Goal: Information Seeking & Learning: Learn about a topic

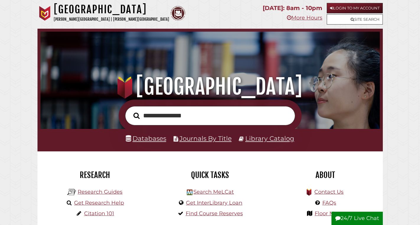
type input "**********"
click at [130, 111] on button "Search" at bounding box center [136, 116] width 12 height 10
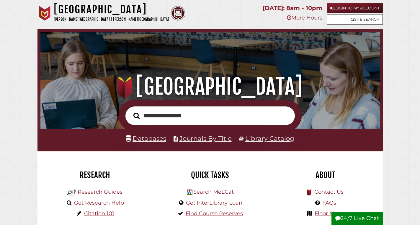
scroll to position [112, 337]
click at [172, 114] on input "**********" at bounding box center [210, 115] width 170 height 19
type input "**********"
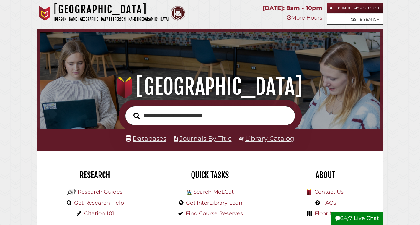
click at [130, 111] on button "Search" at bounding box center [136, 116] width 12 height 10
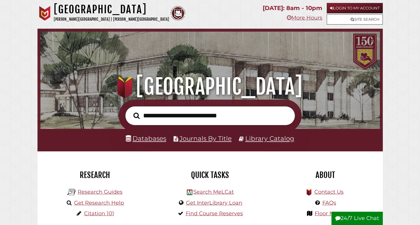
scroll to position [112, 337]
type input "**********"
click at [130, 111] on button "Search" at bounding box center [136, 116] width 12 height 10
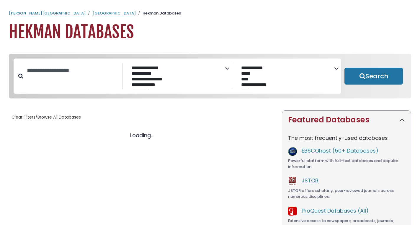
select select "Database Subject Filter"
select select "Database Vendors Filter"
select select "Database Subject Filter"
select select "Database Vendors Filter"
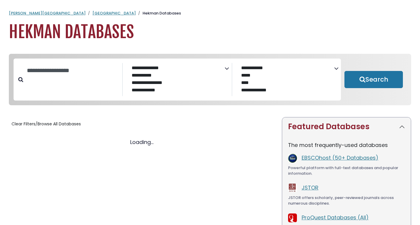
select select "Database Subject Filter"
select select "Database Vendors Filter"
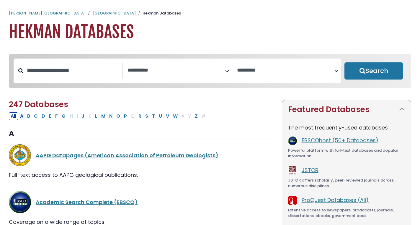
click at [23, 120] on button "A" at bounding box center [21, 116] width 7 height 8
select select "Database Subject Filter"
select select "Database Vendors Filter"
click at [48, 74] on input "Search database by title or keyword" at bounding box center [72, 71] width 99 height 10
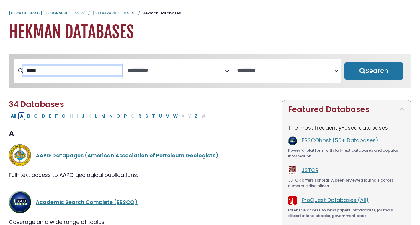
type input "****"
click at [345, 62] on button "Search" at bounding box center [374, 70] width 58 height 17
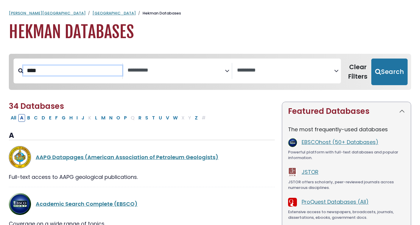
select select "Database Subject Filter"
select select "Database Vendors Filter"
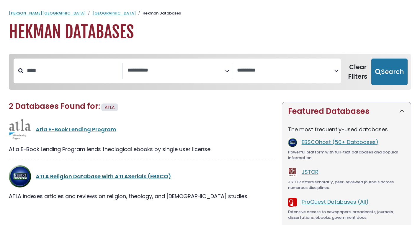
click at [86, 176] on link "ATLA Religion Database with ATLASerials (EBSCO)" at bounding box center [103, 175] width 135 height 7
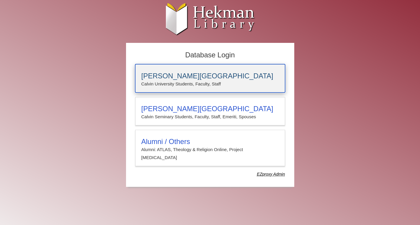
click at [166, 77] on h3 "[PERSON_NAME][GEOGRAPHIC_DATA]" at bounding box center [210, 76] width 138 height 8
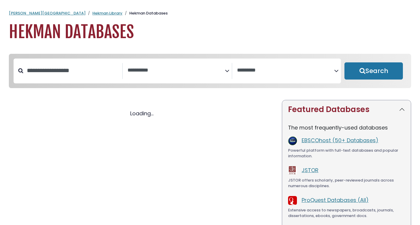
select select "Database Subject Filter"
select select "Database Vendors Filter"
select select "Database Subject Filter"
select select "Database Vendors Filter"
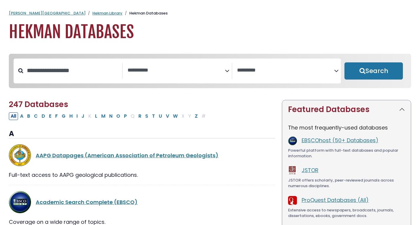
click at [166, 72] on textarea "Search" at bounding box center [176, 70] width 97 height 6
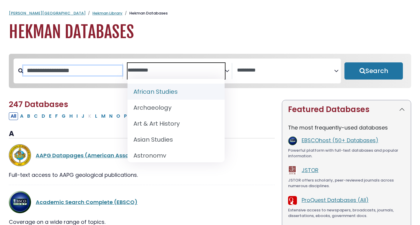
click at [69, 71] on input "Search database by title or keyword" at bounding box center [72, 71] width 99 height 10
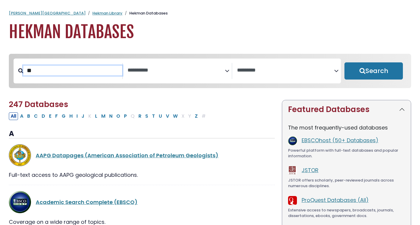
type input "*"
type input "*****"
click at [345, 62] on button "Search" at bounding box center [374, 70] width 58 height 17
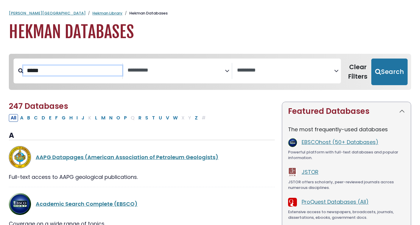
select select "Database Subject Filter"
select select "Database Vendors Filter"
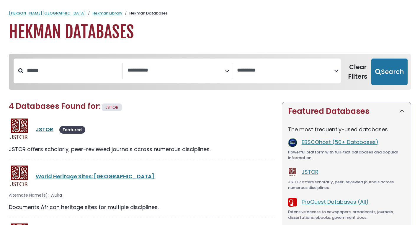
click at [37, 128] on link "JSTOR" at bounding box center [44, 128] width 17 height 7
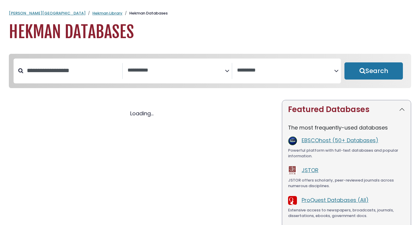
select select "Database Subject Filter"
select select "Database Vendors Filter"
select select "Database Subject Filter"
select select "Database Vendors Filter"
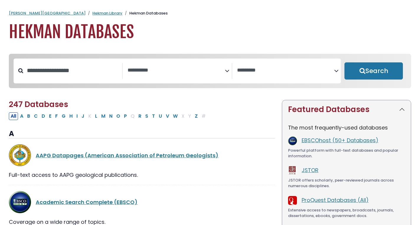
click at [143, 70] on textarea "Search" at bounding box center [176, 70] width 97 height 6
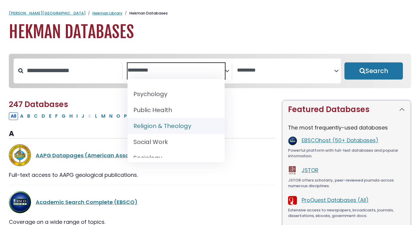
scroll to position [540, 0]
select select "*****"
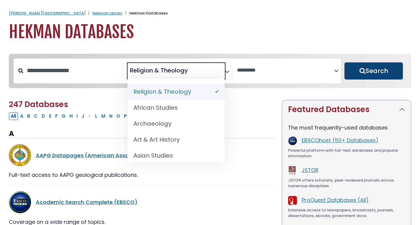
click at [358, 74] on button "Search" at bounding box center [374, 70] width 58 height 17
select select "Database Vendors Filter"
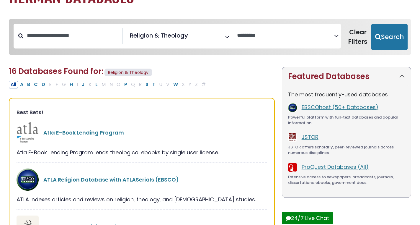
scroll to position [35, 0]
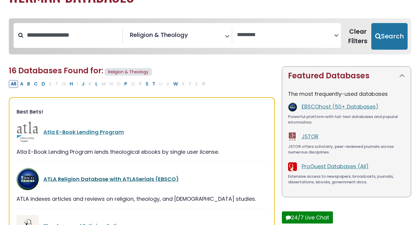
click at [79, 178] on link "ATLA Religion Database with ATLASerials (EBSCO)" at bounding box center [110, 178] width 135 height 7
click at [76, 180] on link "ATLA Religion Database with ATLASerials (EBSCO)" at bounding box center [110, 178] width 135 height 7
